Goal: Information Seeking & Learning: Learn about a topic

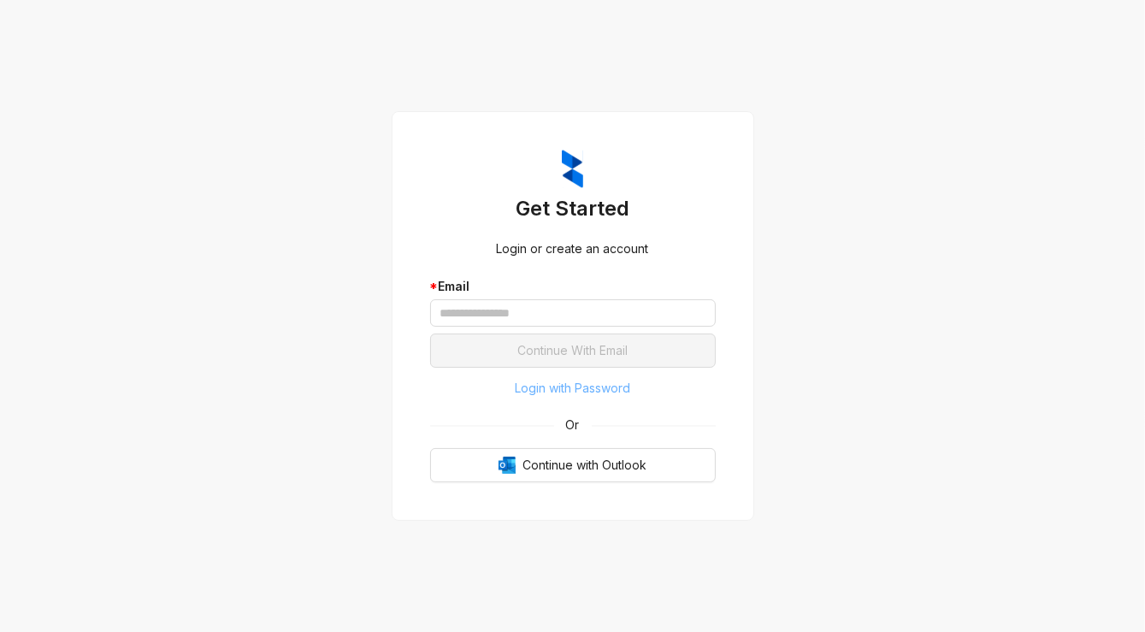
click at [591, 387] on span "Login with Password" at bounding box center [572, 388] width 115 height 19
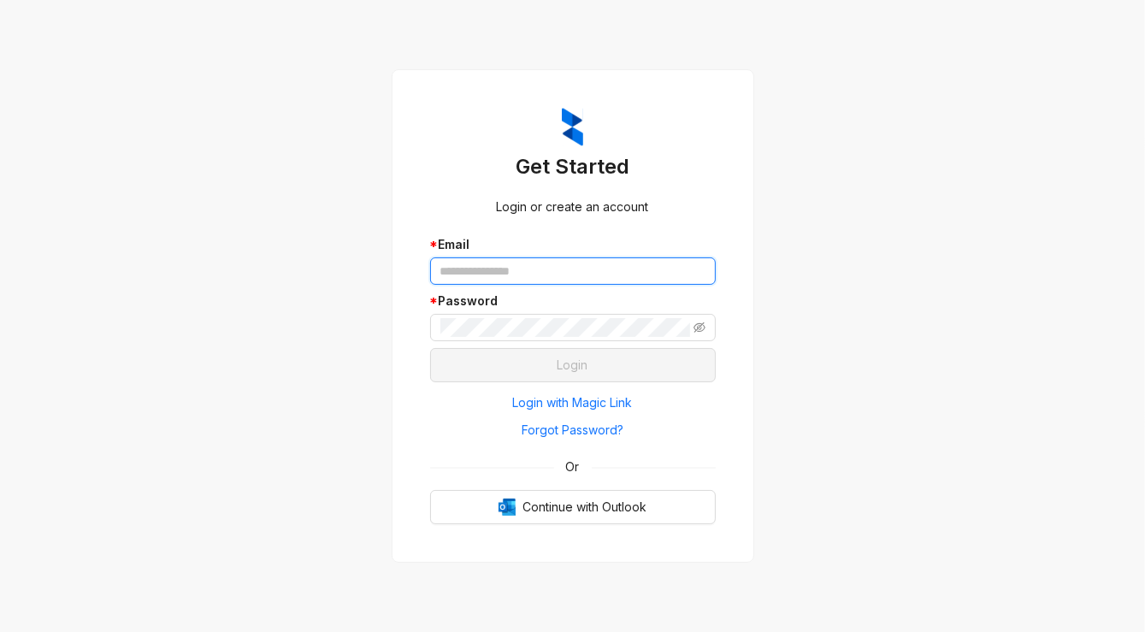
click at [529, 269] on input "text" at bounding box center [573, 270] width 286 height 27
type input "**********"
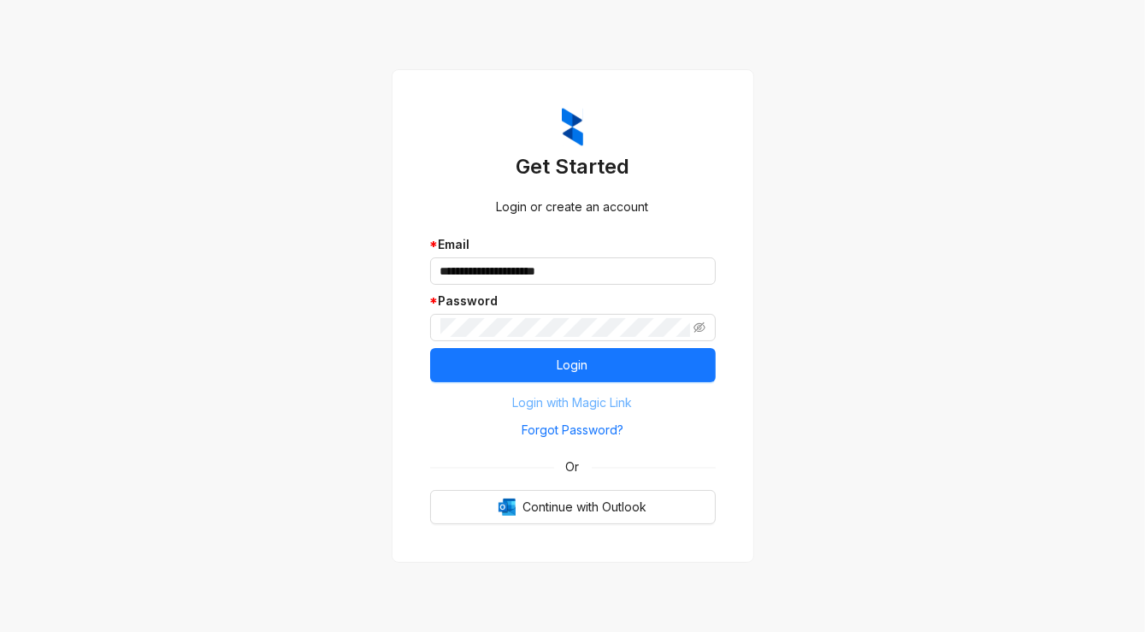
drag, startPoint x: 581, startPoint y: 367, endPoint x: 458, endPoint y: 411, distance: 129.8
click at [581, 367] on span "Login" at bounding box center [573, 365] width 31 height 19
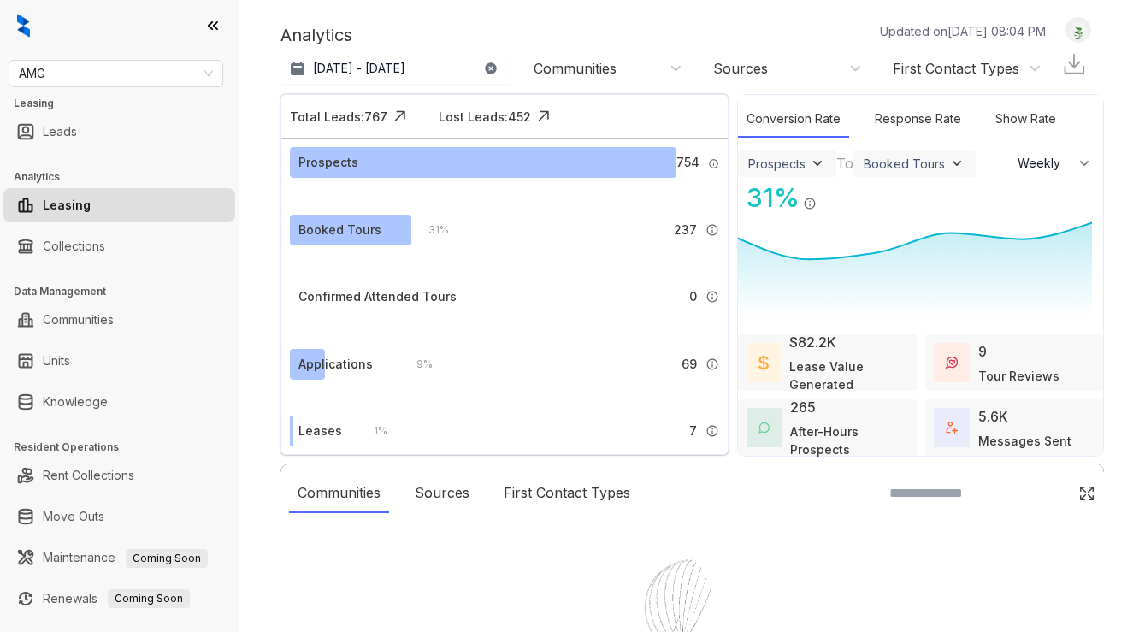
select select "******"
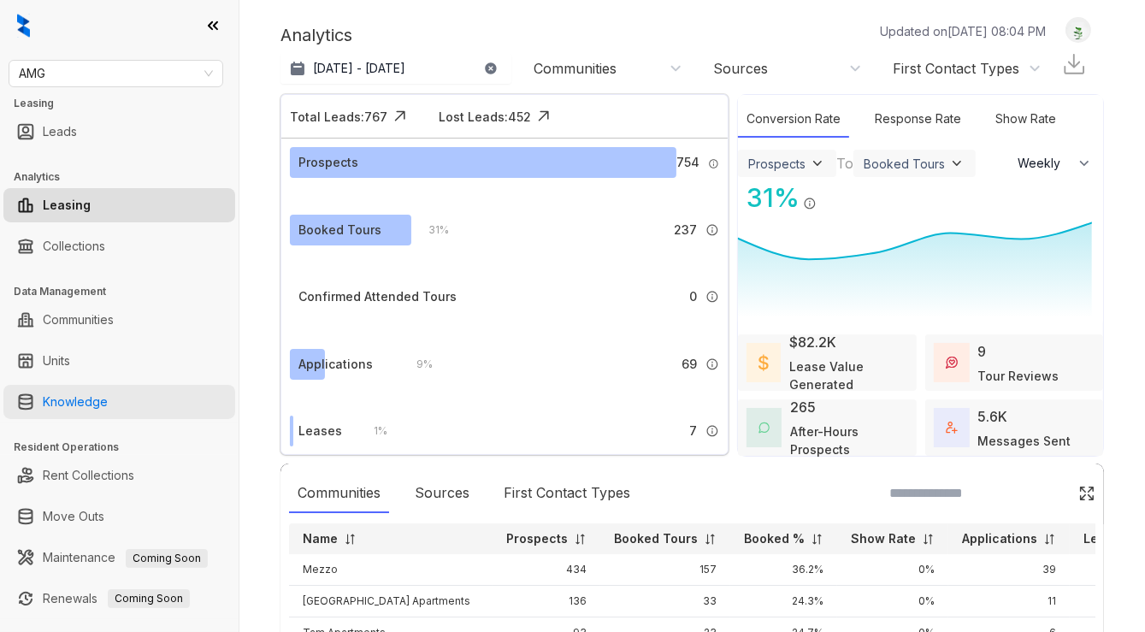
click at [93, 403] on link "Knowledge" at bounding box center [75, 402] width 65 height 34
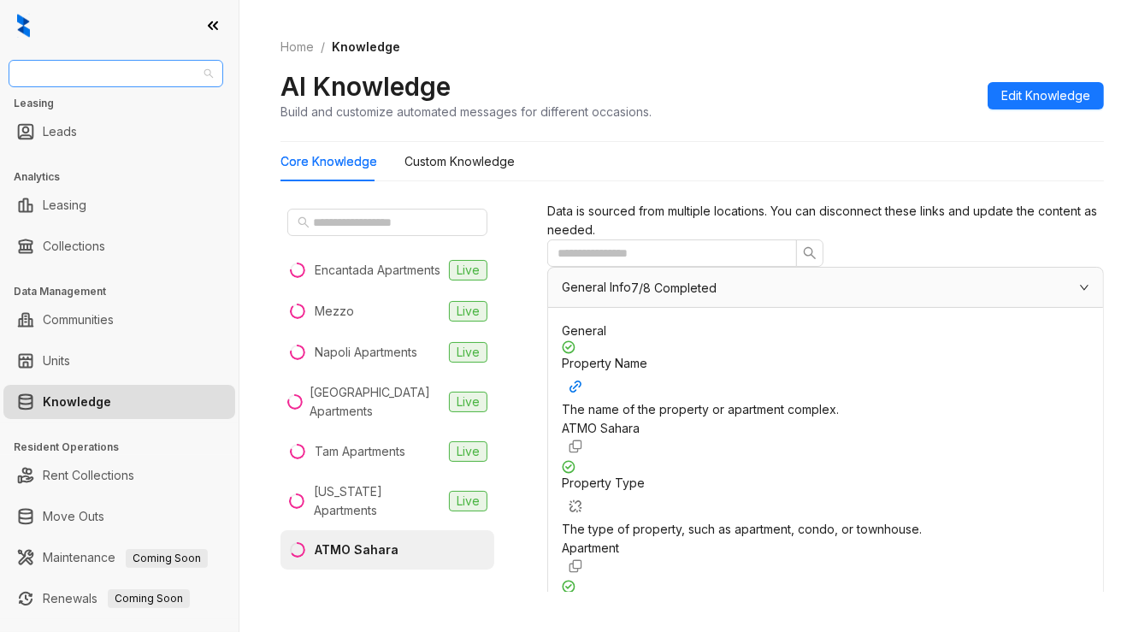
click at [82, 85] on span "AMG" at bounding box center [116, 74] width 194 height 26
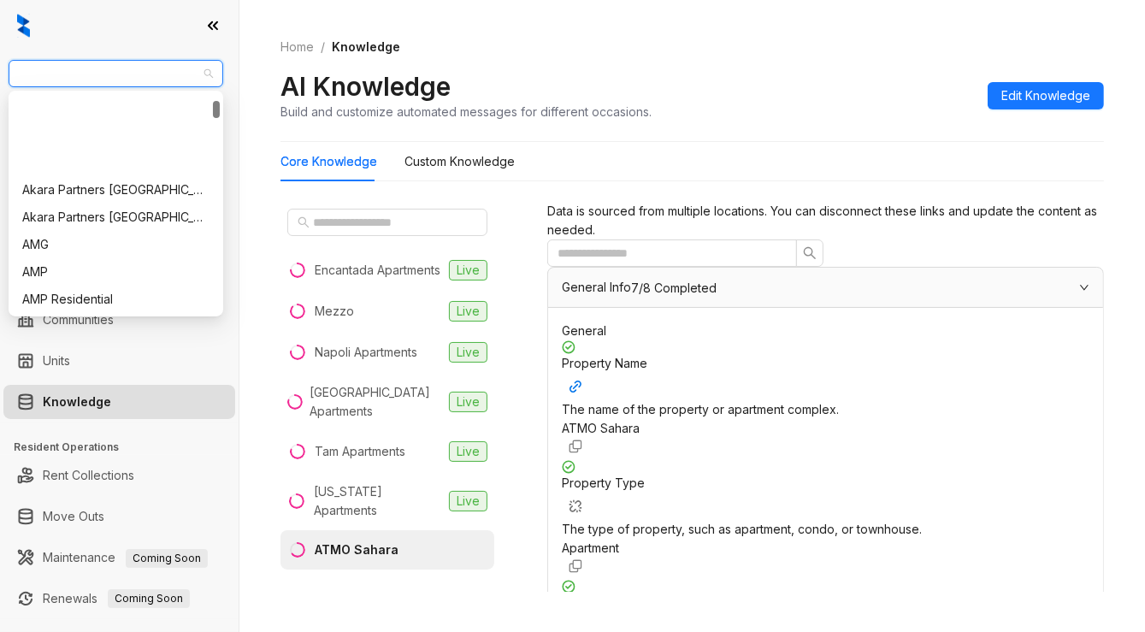
scroll to position [86, 0]
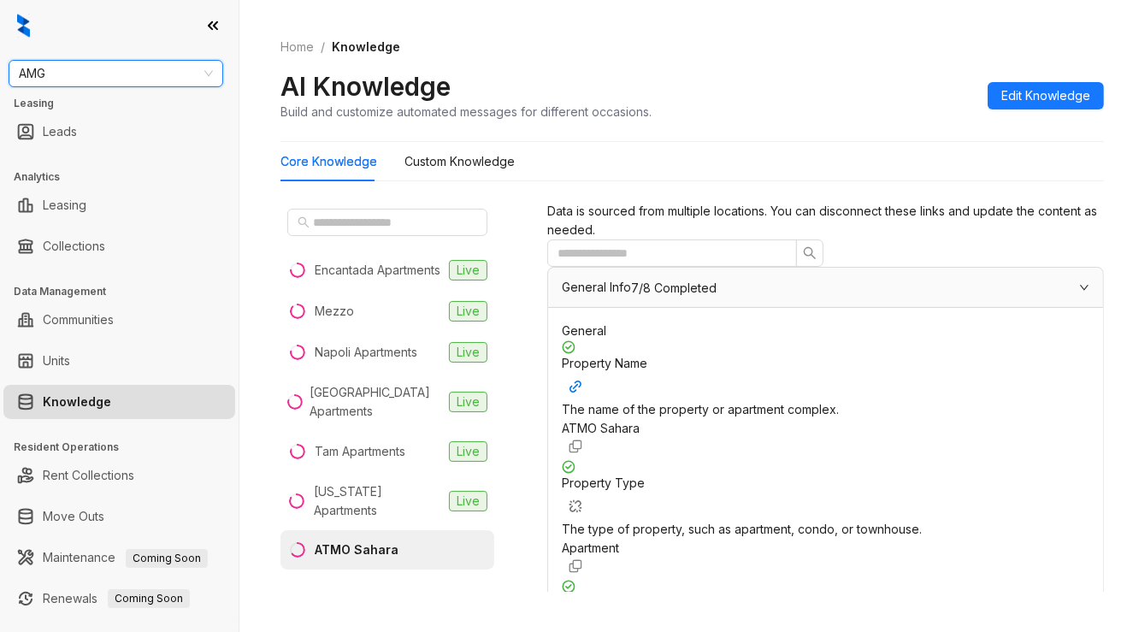
click at [126, 80] on span "AMG" at bounding box center [116, 74] width 194 height 26
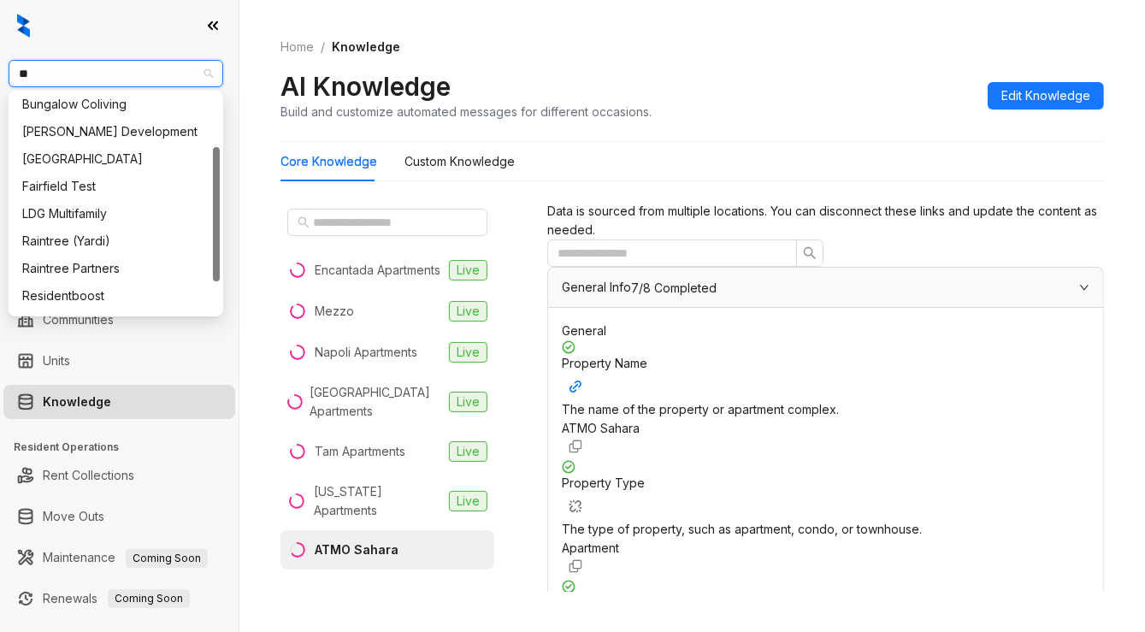
type input "***"
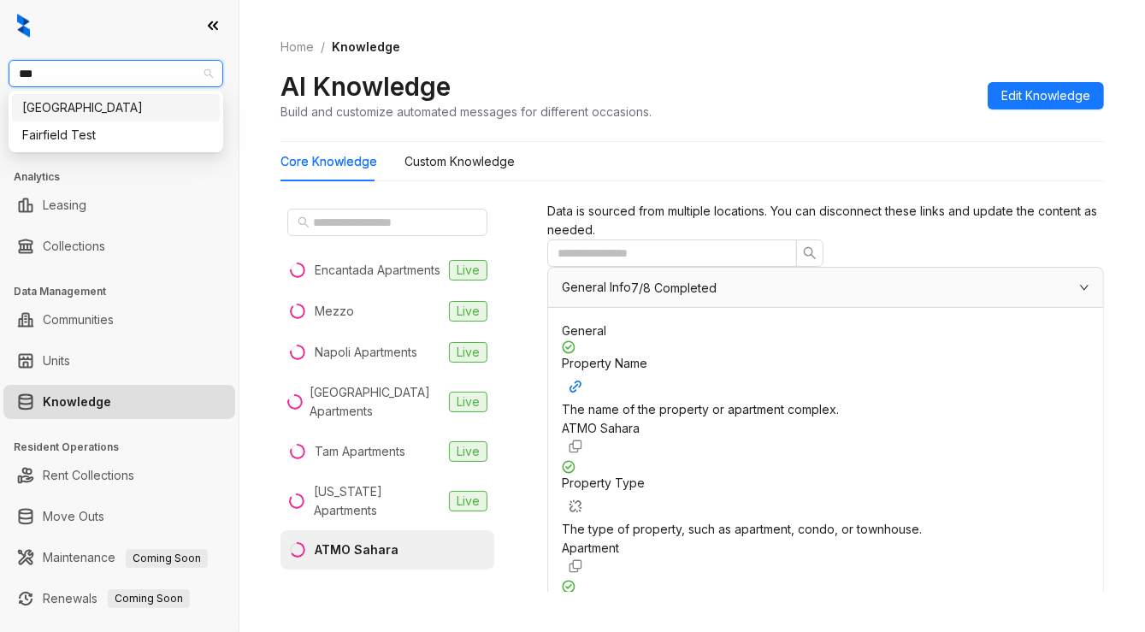
scroll to position [0, 0]
click at [102, 109] on div "Fairfield" at bounding box center [115, 107] width 187 height 19
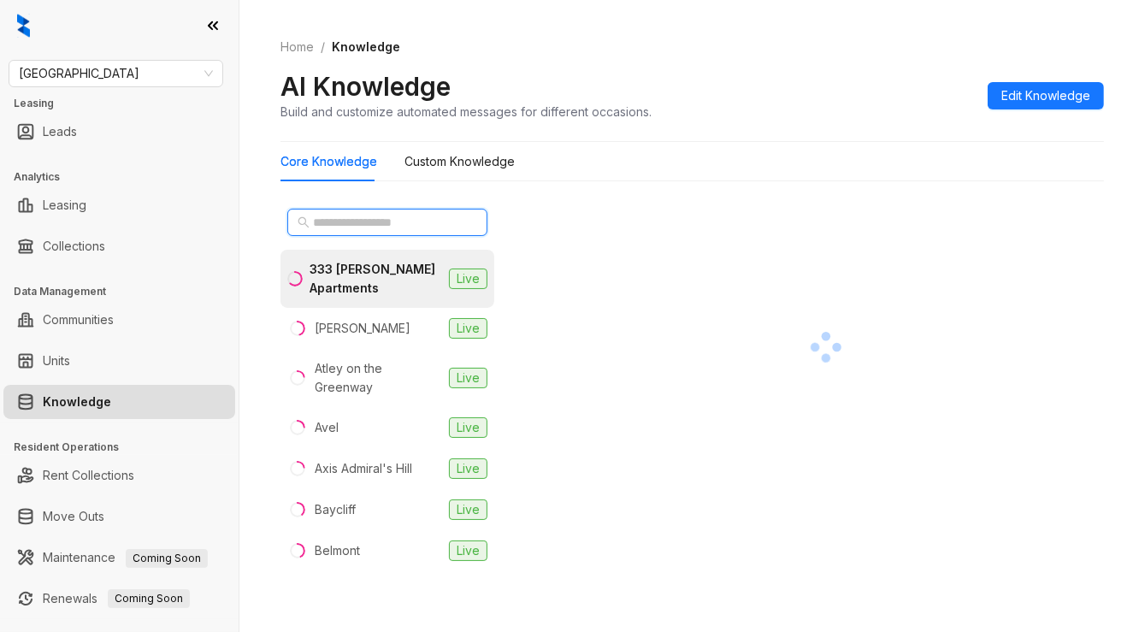
click at [425, 222] on input "text" at bounding box center [388, 222] width 151 height 19
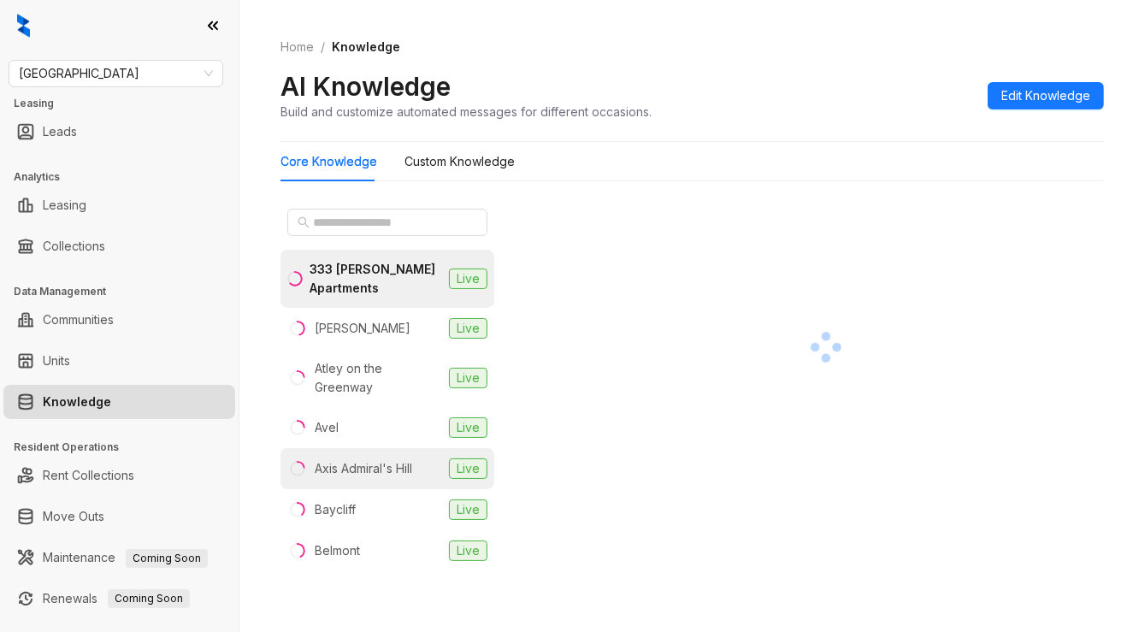
click at [405, 469] on div "Axis Admiral's Hill" at bounding box center [363, 468] width 97 height 19
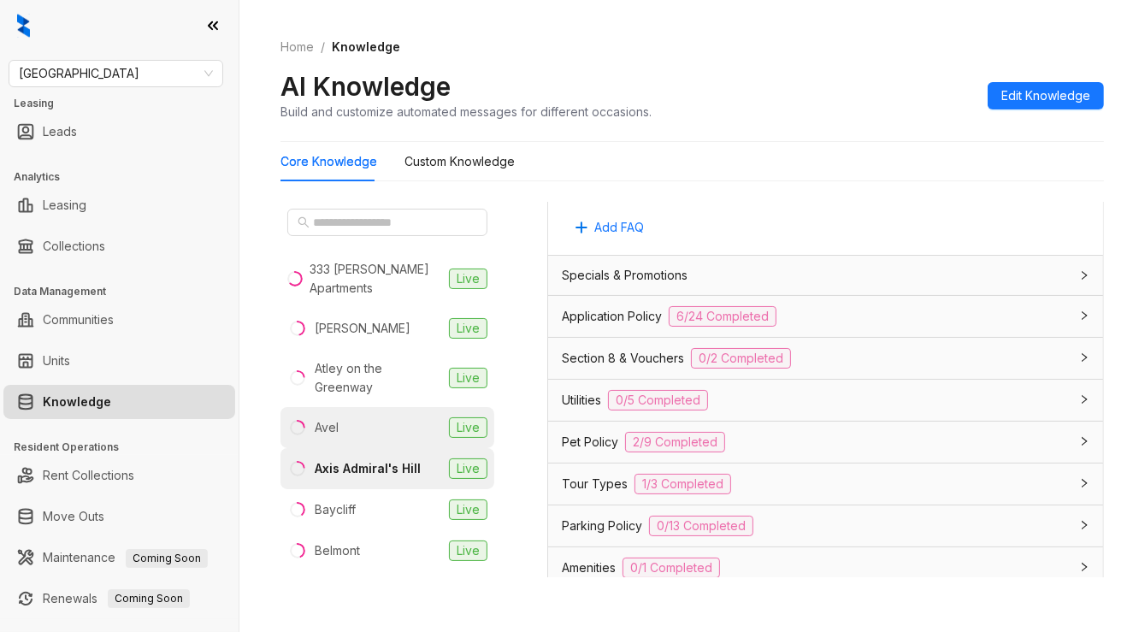
scroll to position [1283, 0]
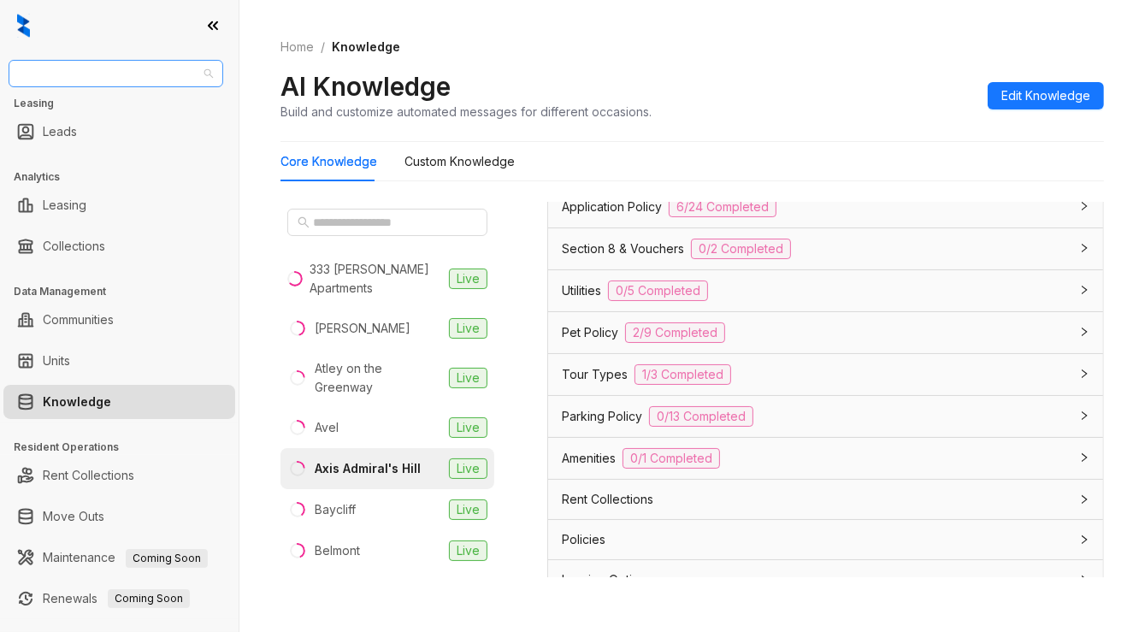
click at [126, 72] on span "Fairfield" at bounding box center [116, 74] width 194 height 26
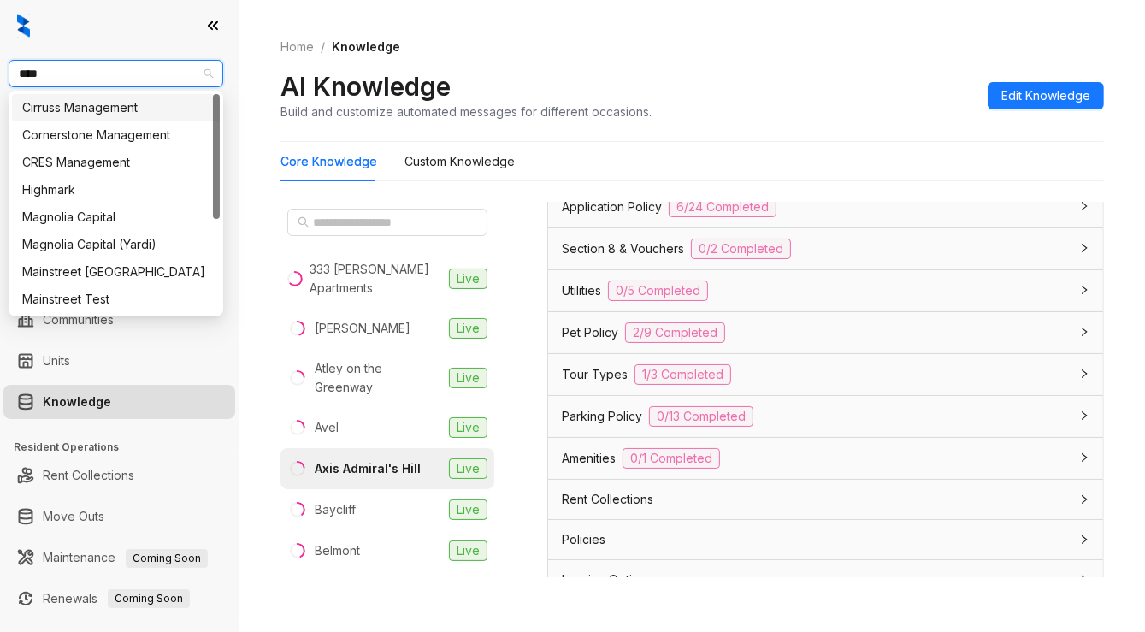
type input "*****"
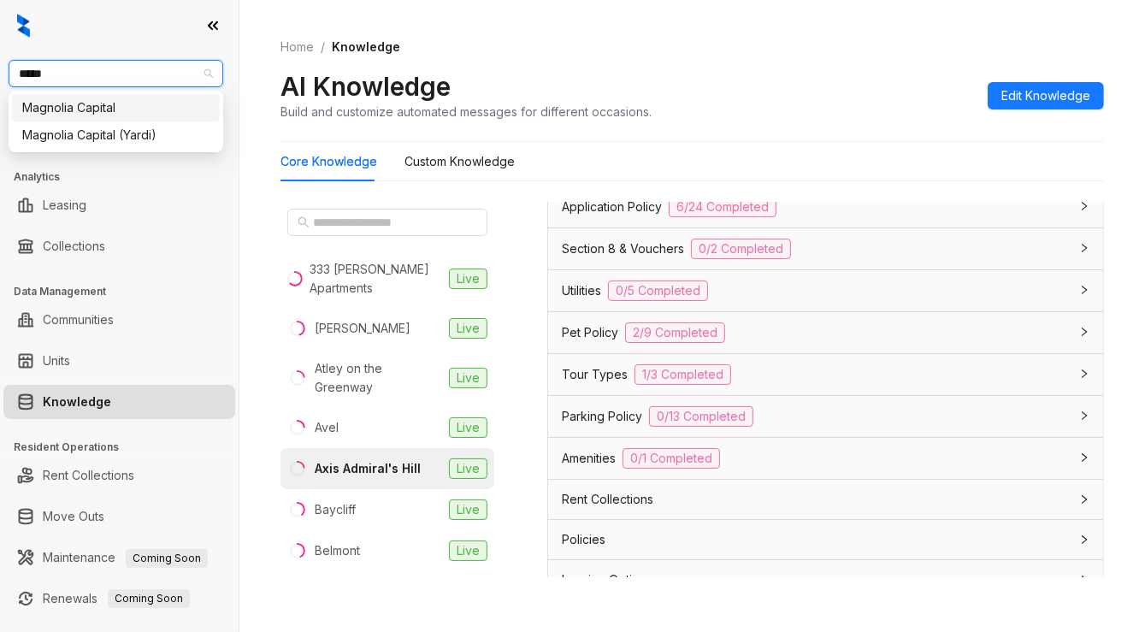
click at [99, 114] on div "Magnolia Capital" at bounding box center [115, 107] width 187 height 19
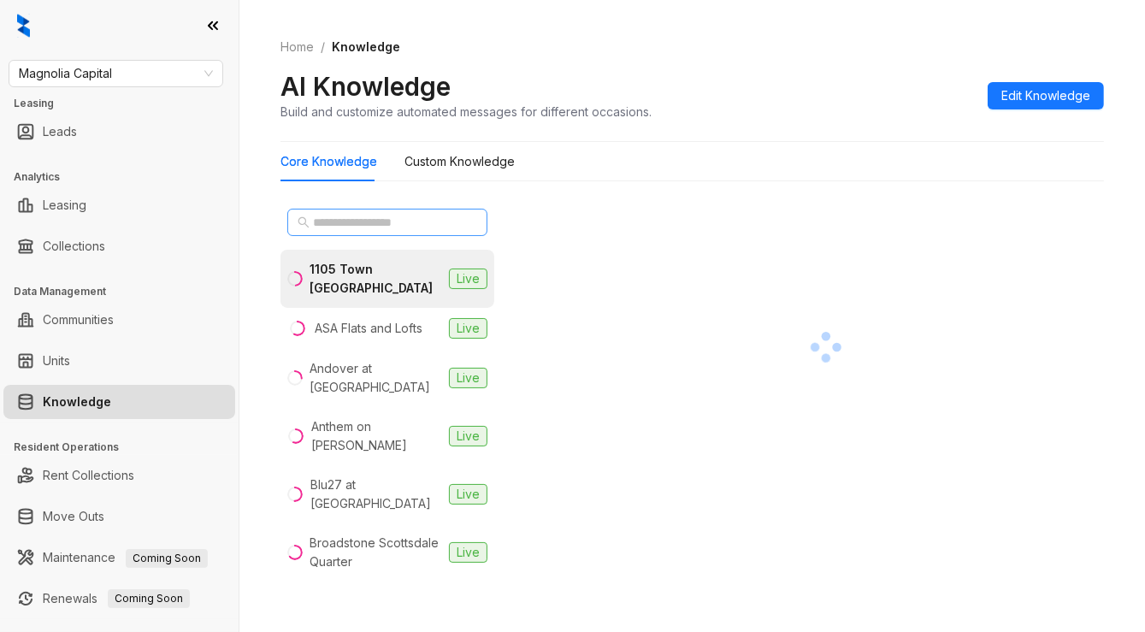
click at [467, 224] on span at bounding box center [472, 222] width 10 height 19
type input "*"
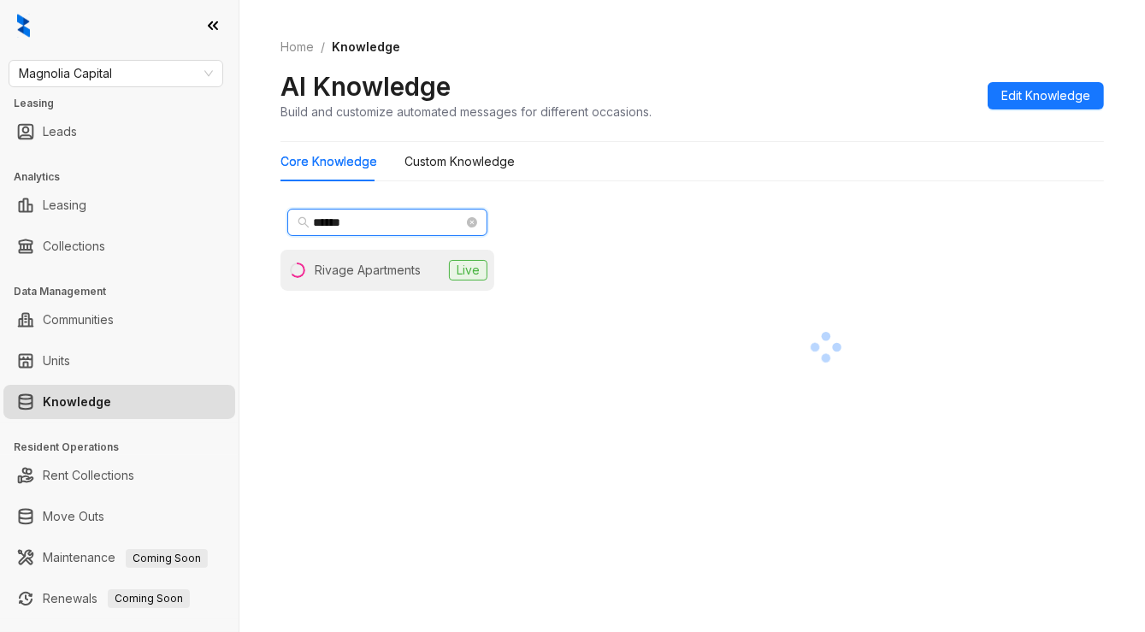
type input "******"
click at [416, 265] on div "Rivage Apartments" at bounding box center [368, 270] width 106 height 19
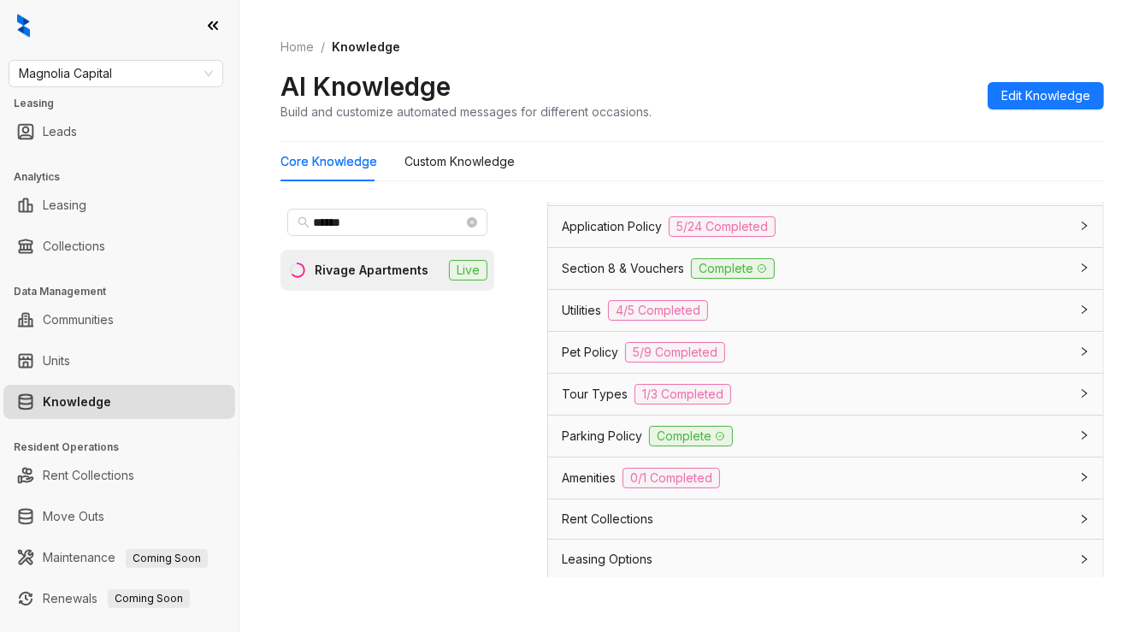
scroll to position [1454, 0]
click at [759, 401] on div "Tour Types 1/3 Completed" at bounding box center [815, 391] width 507 height 21
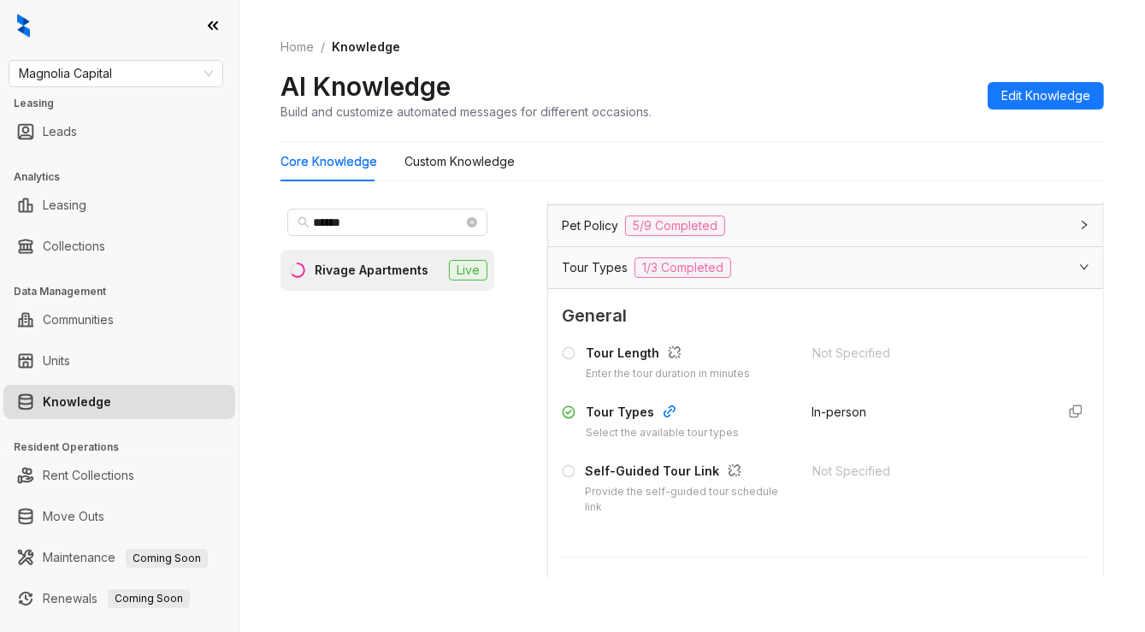
scroll to position [1625, 0]
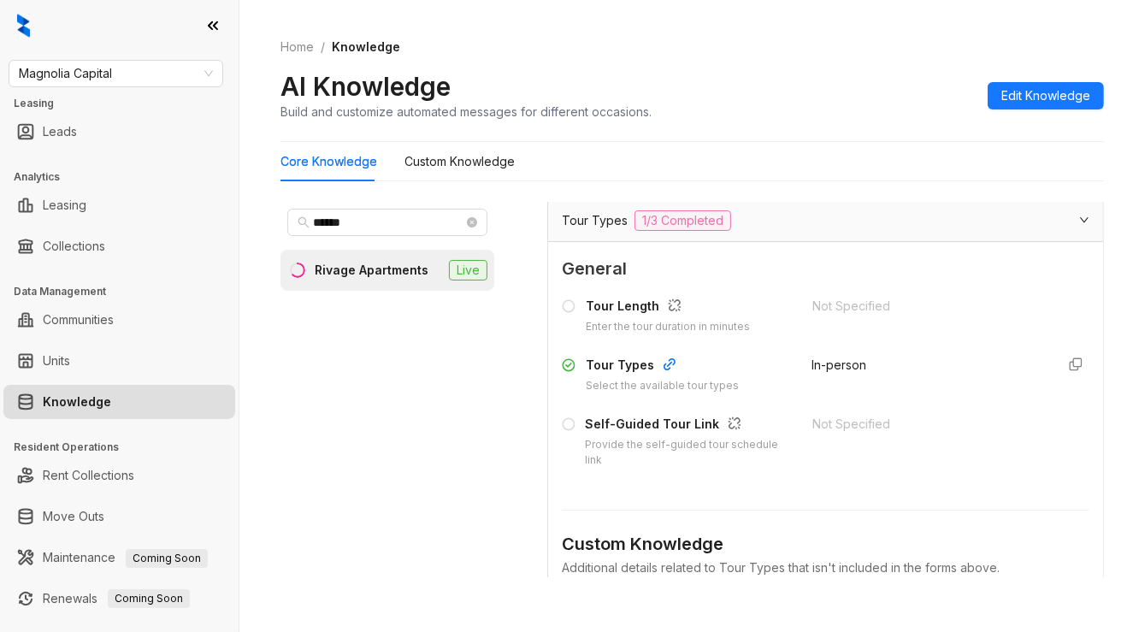
click at [768, 93] on div "AI Knowledge Build and customize automated messages for different occasions. Ed…" at bounding box center [693, 95] width 824 height 50
